Goal: Information Seeking & Learning: Find specific fact

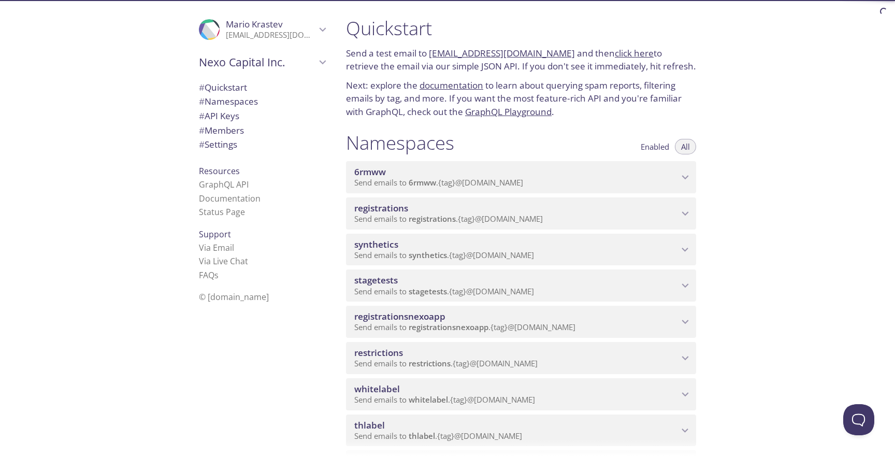
click at [464, 221] on span "Send emails to registrations . {tag} @[DOMAIN_NAME]" at bounding box center [448, 218] width 188 height 10
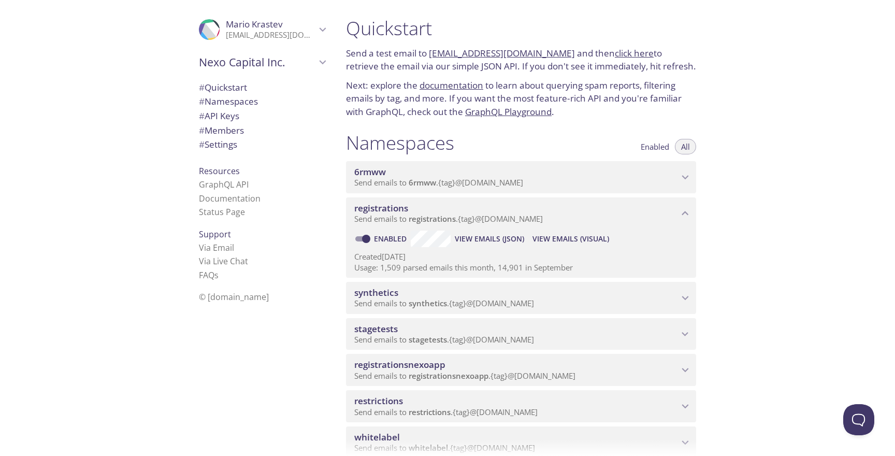
click at [543, 233] on span "View Emails (Visual)" at bounding box center [570, 238] width 77 height 12
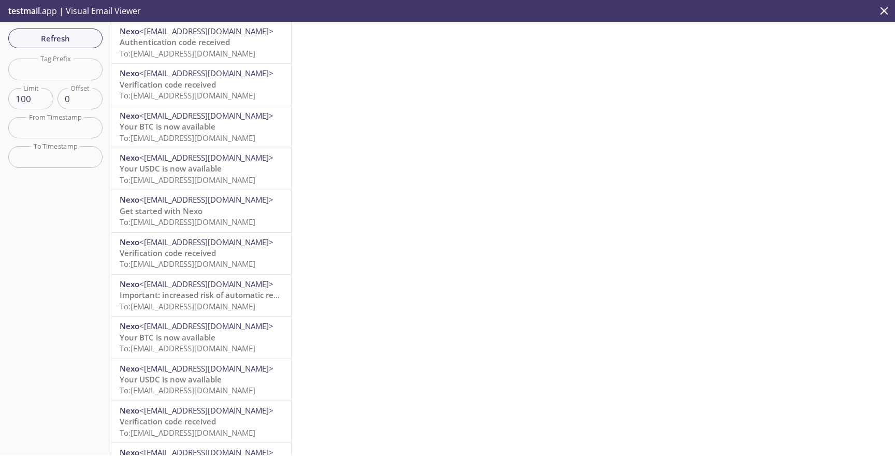
click at [68, 84] on div "Refresh Filters Tag Prefix Tag Prefix Limit 100 Limit Offset 0 Offset From Time…" at bounding box center [55, 238] width 111 height 433
click at [71, 73] on input "text" at bounding box center [55, 69] width 94 height 21
paste input "auto-22719182-synthetic-tests"
type input "auto-22719182-synthetic-tests"
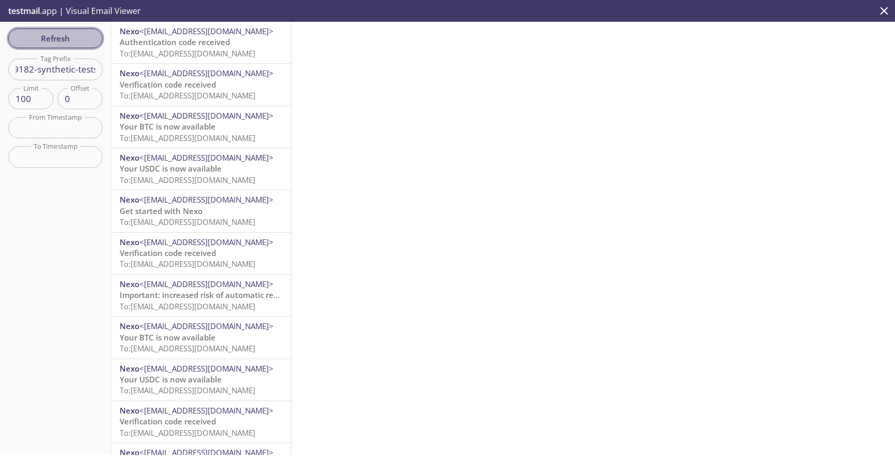
scroll to position [0, 0]
click at [69, 34] on span "Refresh" at bounding box center [56, 38] width 78 height 13
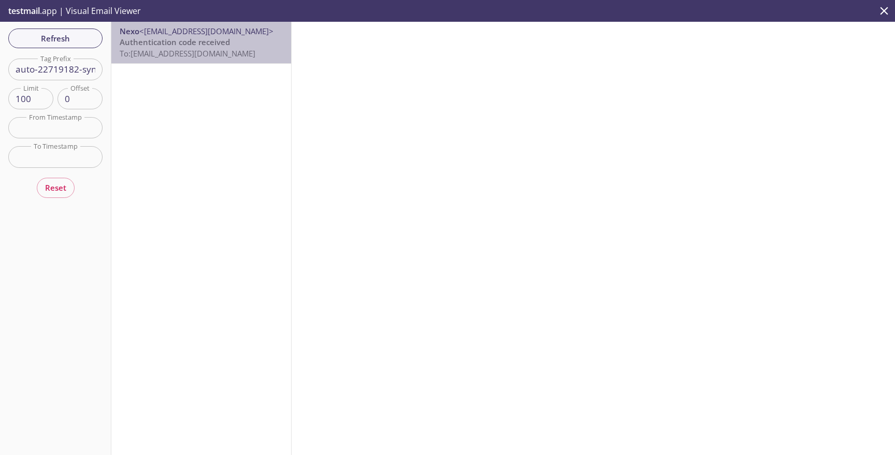
click at [157, 44] on span "Authentication code received" at bounding box center [175, 42] width 110 height 10
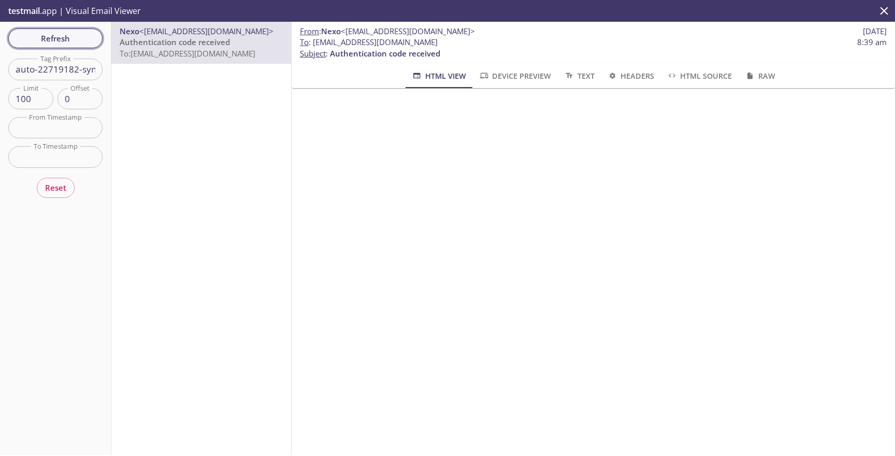
click at [74, 41] on span "Refresh" at bounding box center [56, 38] width 78 height 13
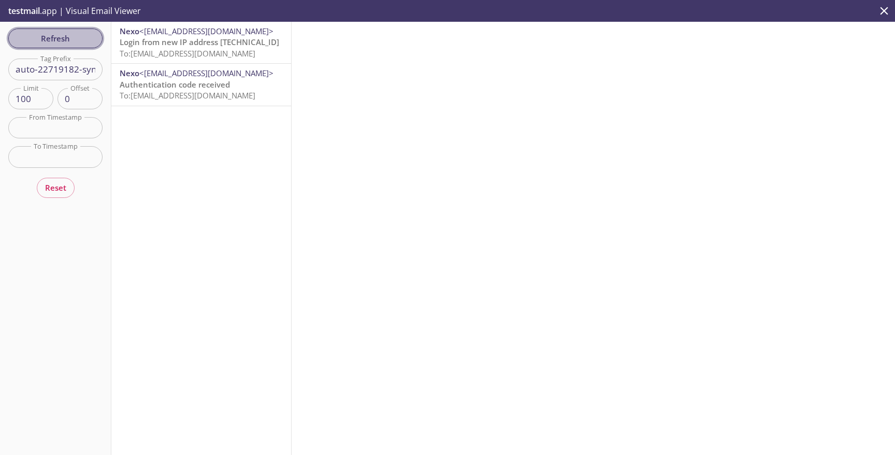
click at [74, 41] on span "Refresh" at bounding box center [56, 38] width 78 height 13
click at [181, 50] on span "To: [EMAIL_ADDRESS][DOMAIN_NAME]" at bounding box center [188, 53] width 136 height 10
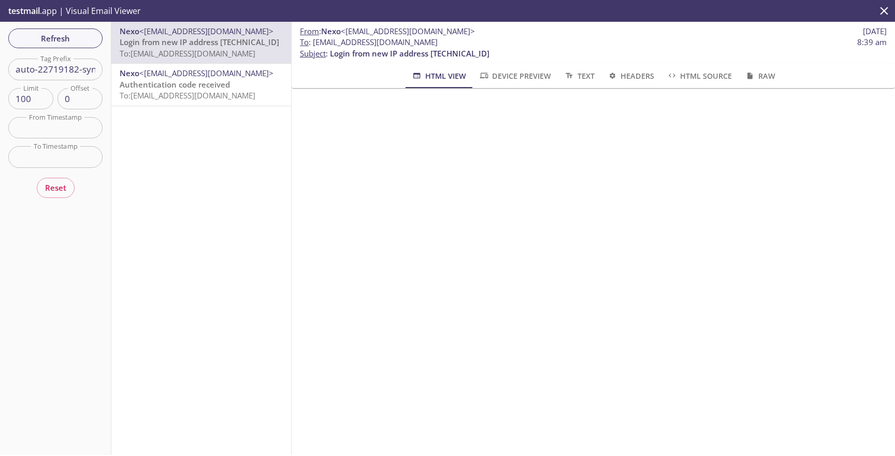
click at [59, 51] on div "Refresh Filters Tag Prefix auto-22719182-synthetic-tests Tag Prefix Limit 100 L…" at bounding box center [55, 238] width 111 height 433
click at [60, 39] on span "Refresh" at bounding box center [56, 38] width 78 height 13
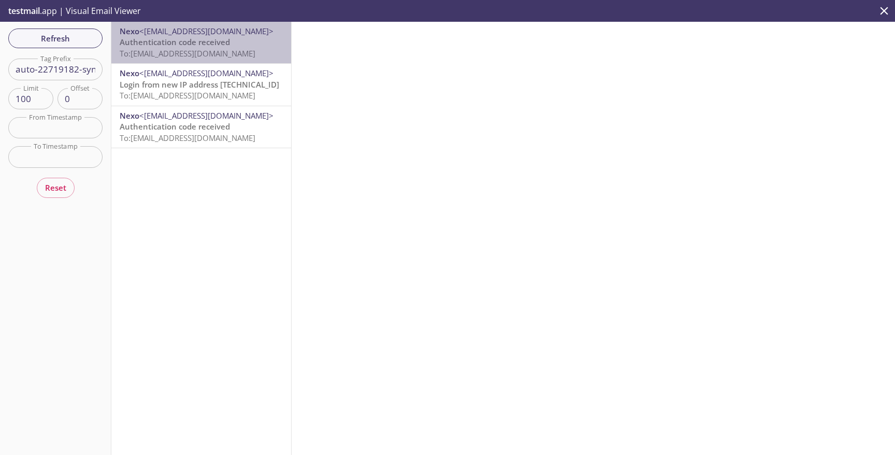
click at [180, 40] on span "Authentication code received" at bounding box center [175, 42] width 110 height 10
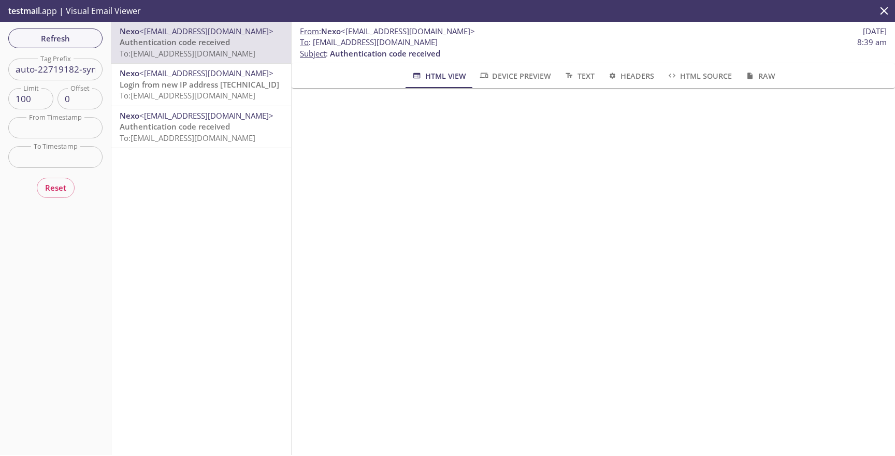
drag, startPoint x: 545, startPoint y: 40, endPoint x: 313, endPoint y: 40, distance: 232.0
click at [313, 40] on span "To : [EMAIL_ADDRESS][DOMAIN_NAME] 8:39 am" at bounding box center [593, 42] width 587 height 11
copy span "[EMAIL_ADDRESS][DOMAIN_NAME]"
click at [465, 26] on p "From : Nexo <[EMAIL_ADDRESS][DOMAIN_NAME]> [DATE]" at bounding box center [593, 31] width 587 height 11
drag, startPoint x: 548, startPoint y: 42, endPoint x: 313, endPoint y: 44, distance: 235.1
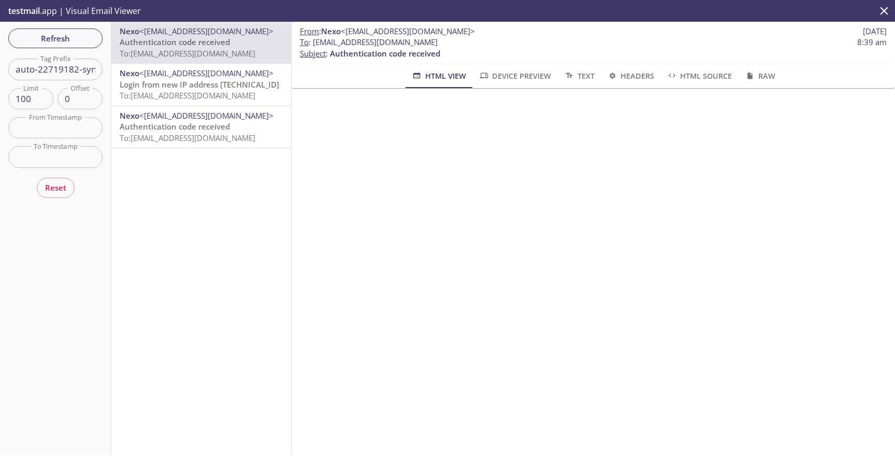
click at [313, 44] on span "To : [EMAIL_ADDRESS][DOMAIN_NAME] 8:39 am" at bounding box center [593, 42] width 587 height 11
copy span "[EMAIL_ADDRESS][DOMAIN_NAME]"
